Goal: Transaction & Acquisition: Subscribe to service/newsletter

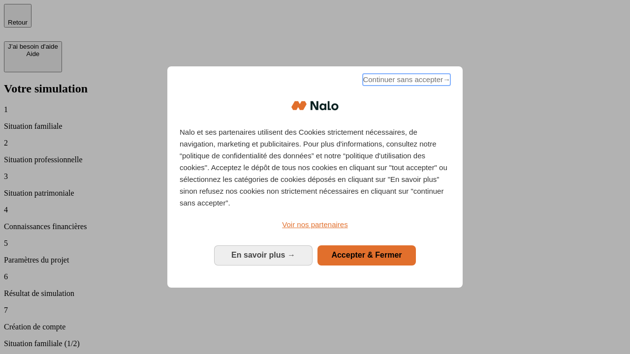
click at [406, 81] on span "Continuer sans accepter →" at bounding box center [407, 80] width 88 height 12
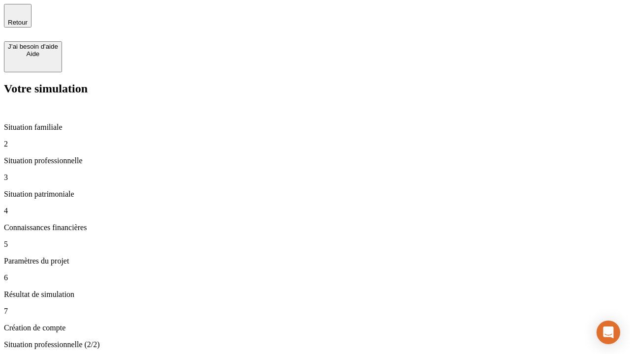
type input "30 000"
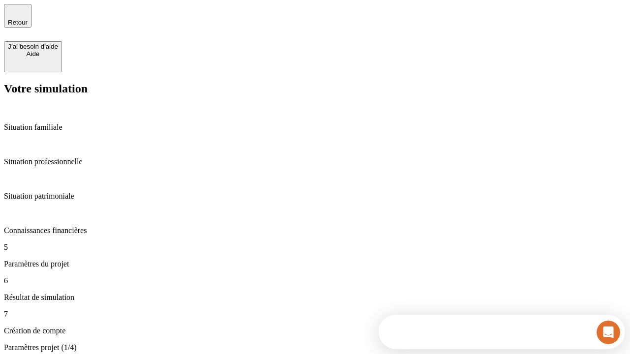
scroll to position [406, 0]
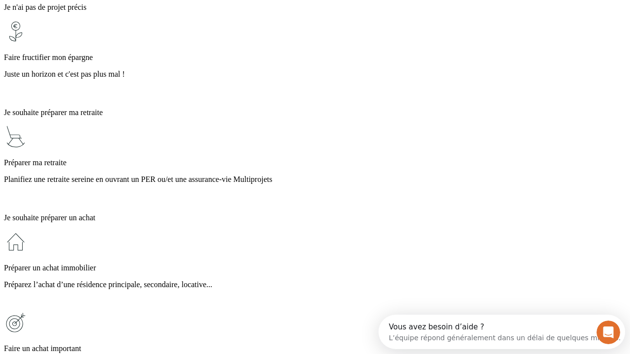
scroll to position [9, 0]
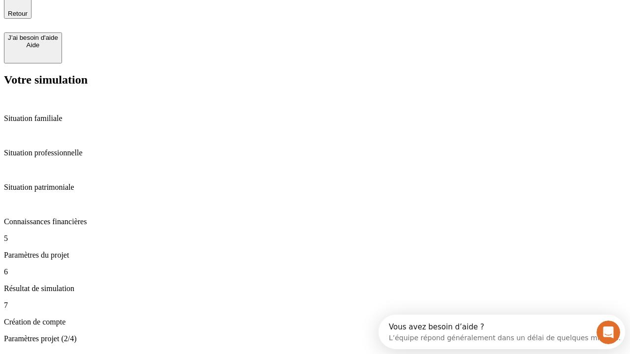
type input "25"
type input "1 000"
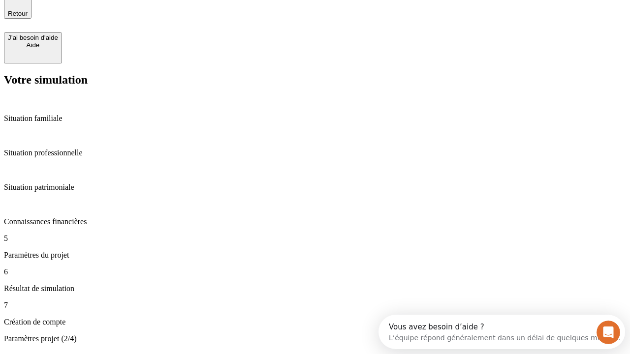
type input "640"
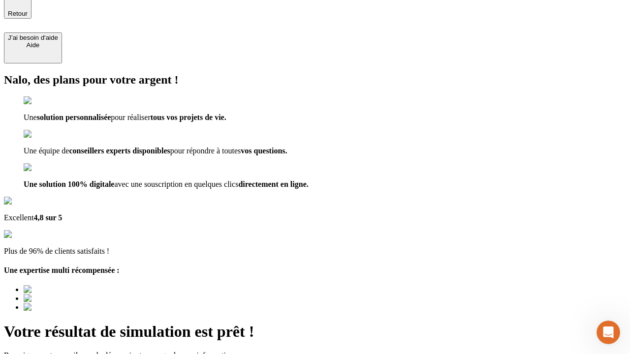
type input "[EMAIL_ADDRESS][PERSON_NAME][DOMAIN_NAME]"
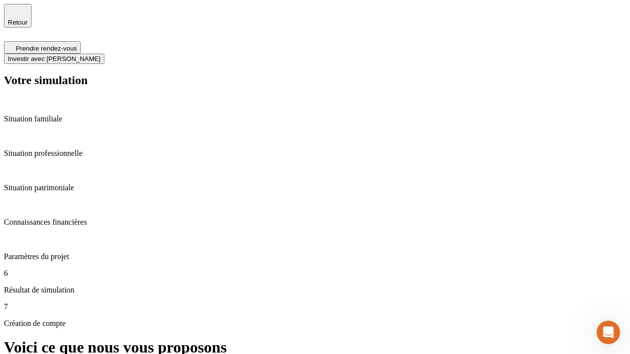
click at [100, 55] on span "Investir avec [PERSON_NAME]" at bounding box center [54, 58] width 93 height 7
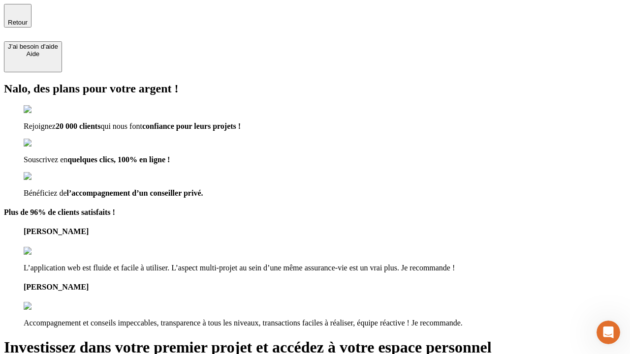
type input "[EMAIL_ADDRESS][PERSON_NAME][DOMAIN_NAME]"
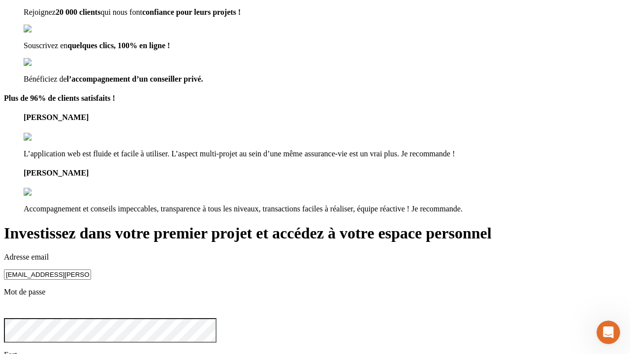
scroll to position [31, 0]
